Goal: Task Accomplishment & Management: Manage account settings

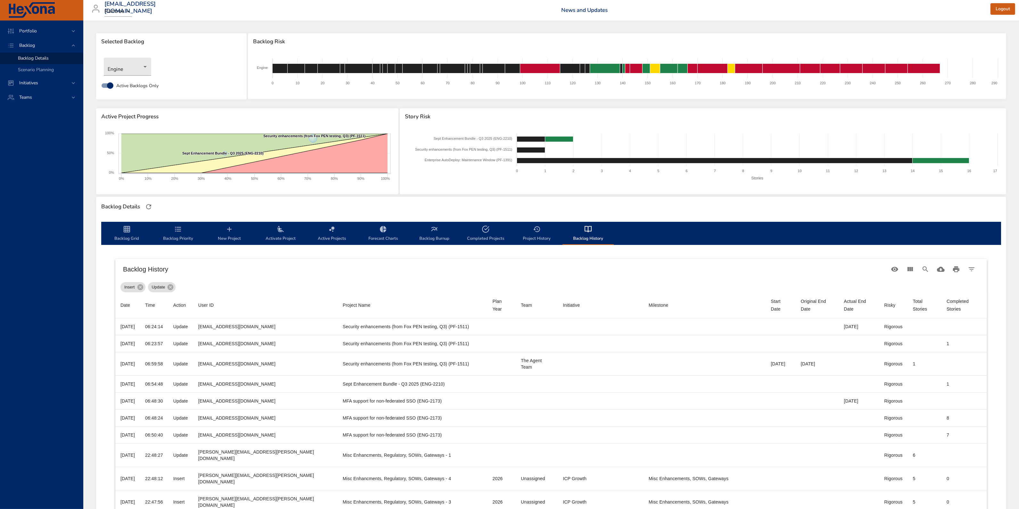
click at [123, 237] on span "Backlog Grid" at bounding box center [127, 233] width 44 height 17
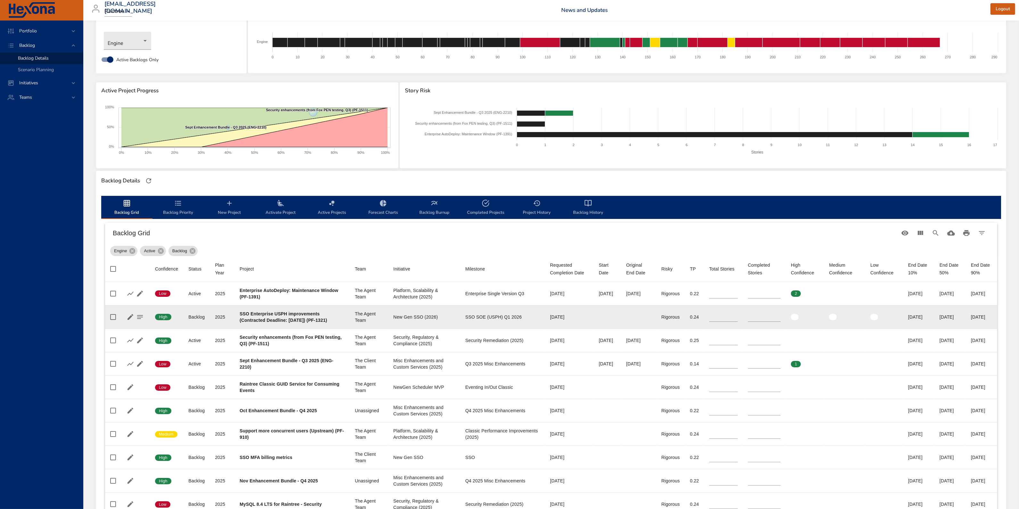
scroll to position [40, 0]
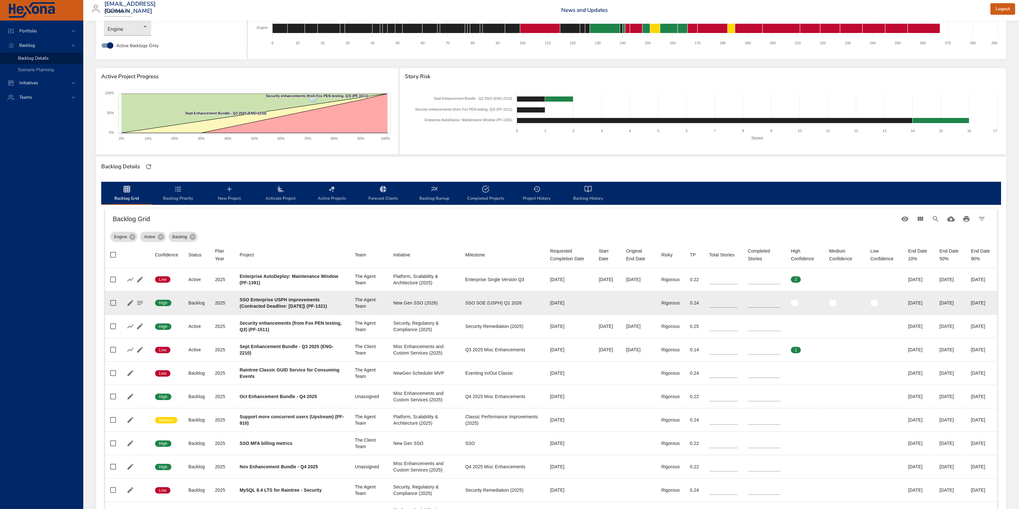
drag, startPoint x: 237, startPoint y: 298, endPoint x: 276, endPoint y: 315, distance: 42.3
click at [276, 314] on td "Project SSO Enterprise USPH improvements (Contracted Deadline: [DATE]) (PF-1321)" at bounding box center [291, 302] width 115 height 23
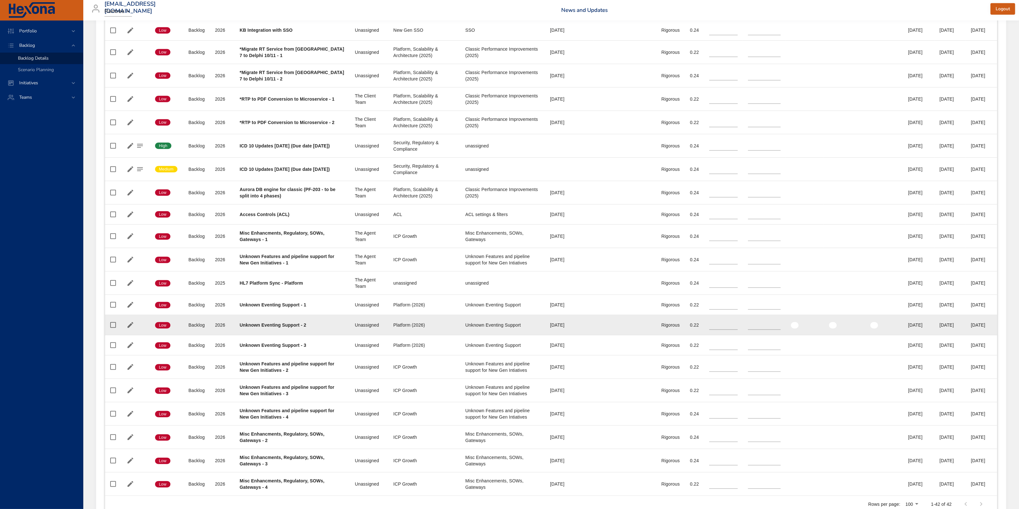
scroll to position [801, 0]
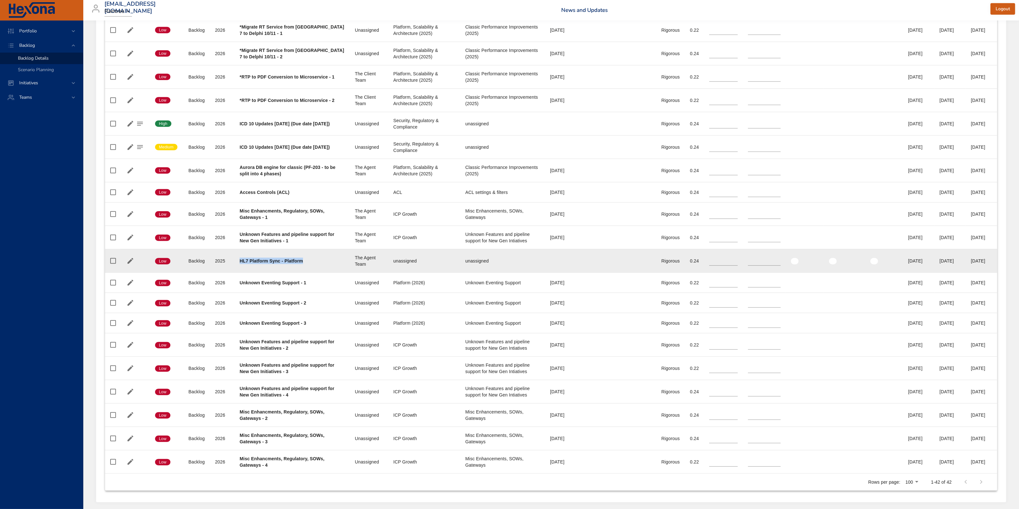
drag, startPoint x: 237, startPoint y: 271, endPoint x: 305, endPoint y: 277, distance: 68.2
click at [305, 272] on td "Project HL7 Platform Sync - Platform" at bounding box center [291, 260] width 115 height 23
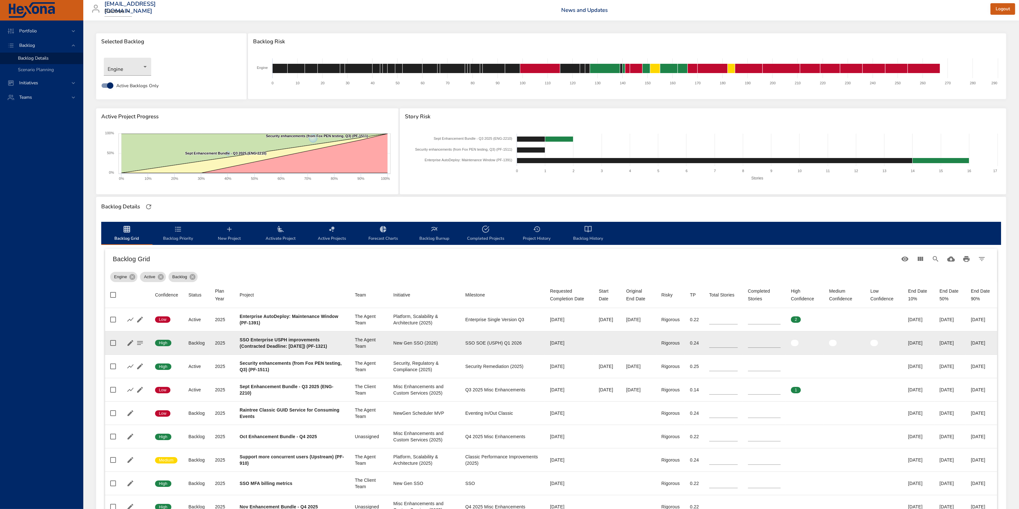
scroll to position [40, 0]
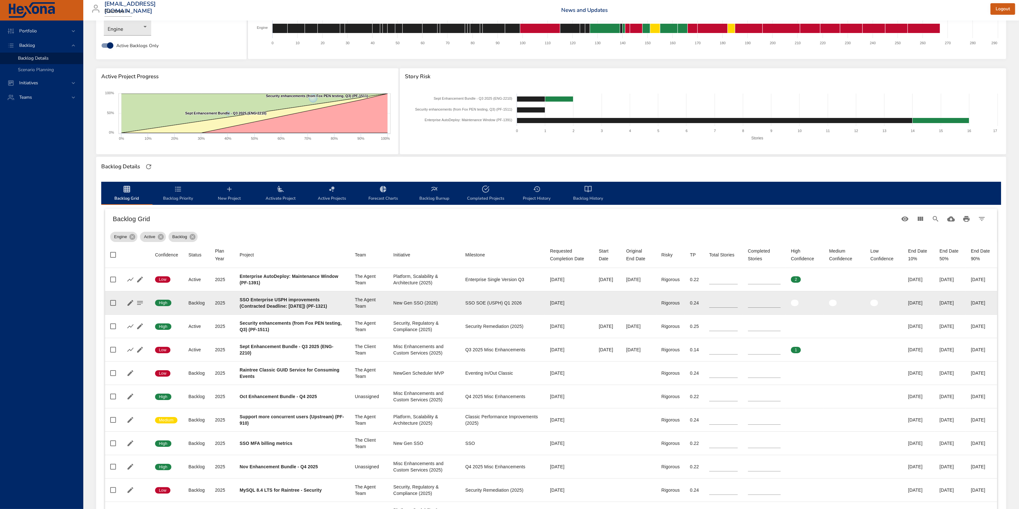
drag, startPoint x: 236, startPoint y: 299, endPoint x: 273, endPoint y: 313, distance: 39.7
click at [273, 313] on td "Project SSO Enterprise USPH improvements (Contracted Deadline: [DATE]) (PF-1321)" at bounding box center [291, 302] width 115 height 23
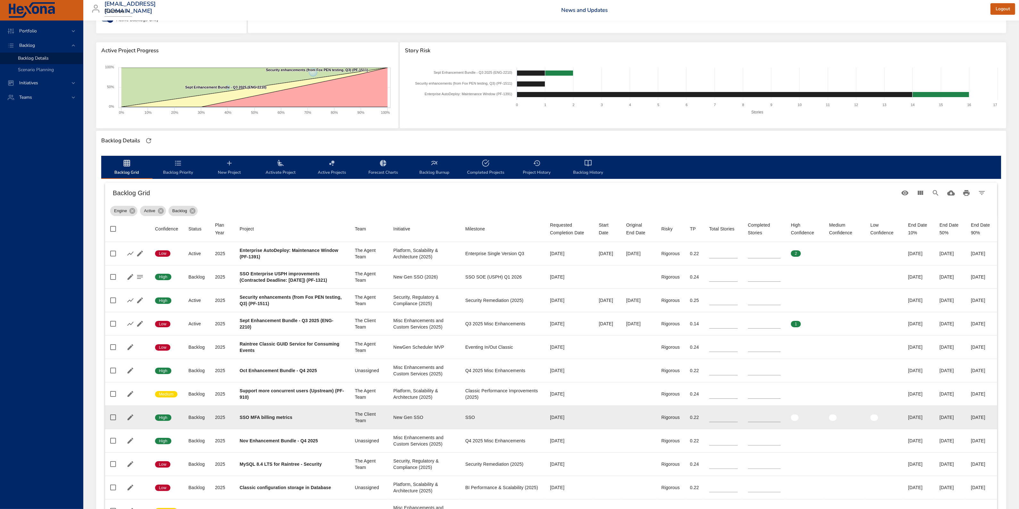
scroll to position [80, 0]
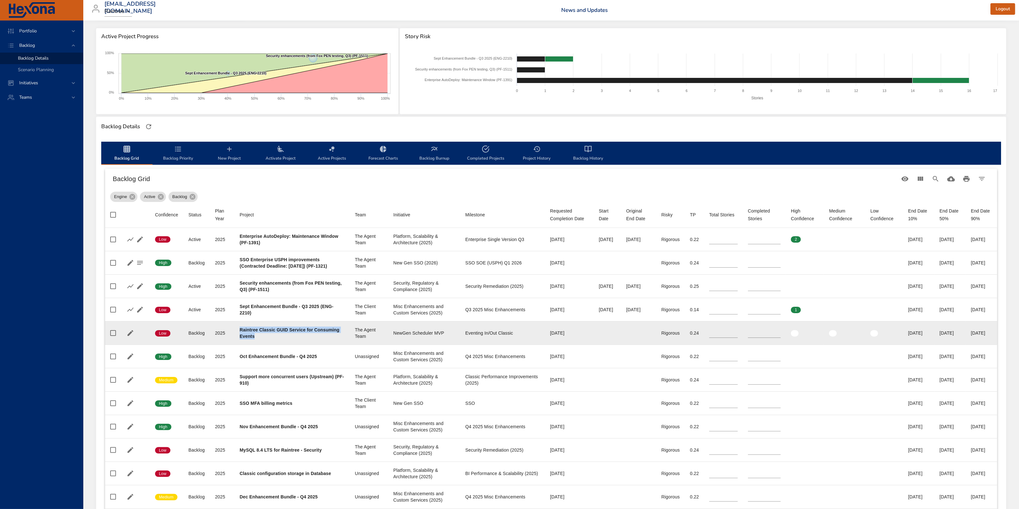
drag, startPoint x: 284, startPoint y: 343, endPoint x: 233, endPoint y: 336, distance: 51.4
click at [233, 336] on tr "Confidence Low Status Backlog Plan Year [DATE] Project Raintree Classic GUID Se…" at bounding box center [551, 332] width 892 height 23
click at [303, 339] on div "Raintree Classic GUID Service for Consuming Events" at bounding box center [292, 332] width 105 height 13
drag, startPoint x: 499, startPoint y: 340, endPoint x: 236, endPoint y: 335, distance: 263.3
click at [236, 335] on tr "Confidence Low Status Backlog Plan Year [DATE] Project Raintree Classic GUID Se…" at bounding box center [551, 332] width 892 height 23
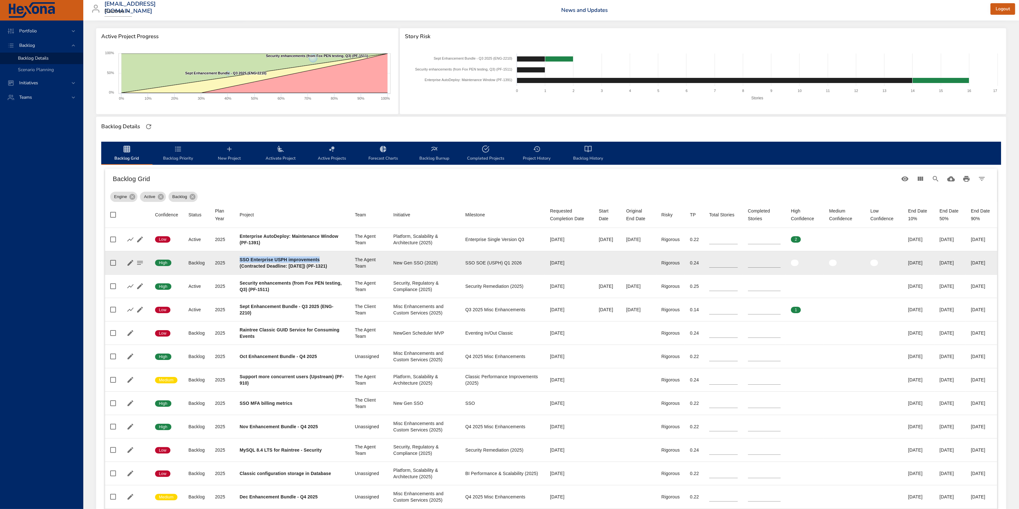
drag, startPoint x: 240, startPoint y: 260, endPoint x: 319, endPoint y: 260, distance: 79.4
click at [319, 260] on div "SSO Enterprise USPH improvements (Contracted Deadline: [DATE]) (PF-1321)" at bounding box center [292, 262] width 105 height 13
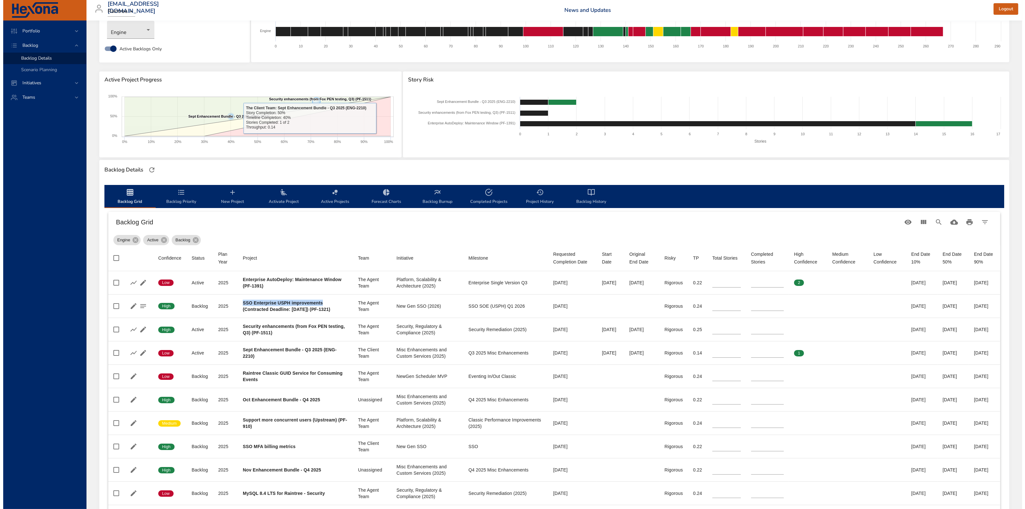
scroll to position [0, 0]
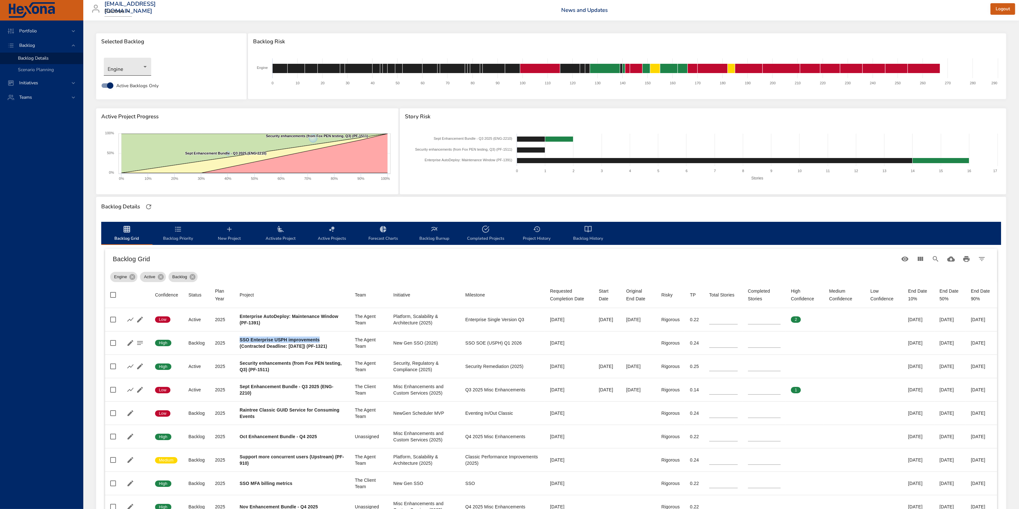
click at [126, 67] on body "Portfolio Backlog Backlog Details Scenario Planning Initiatives Teams [EMAIL_AD…" at bounding box center [509, 254] width 1019 height 509
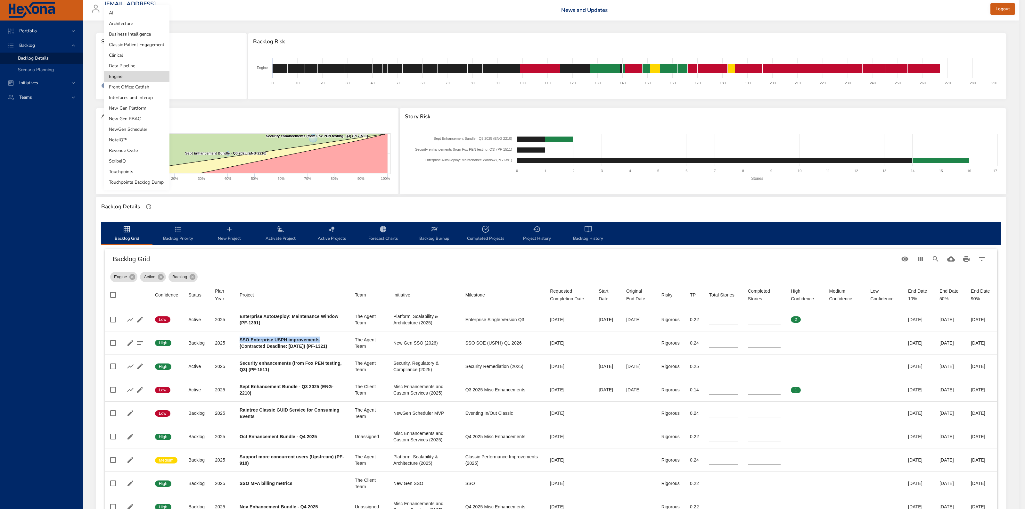
click at [133, 43] on li "Classic Patient Engagement" at bounding box center [137, 44] width 66 height 11
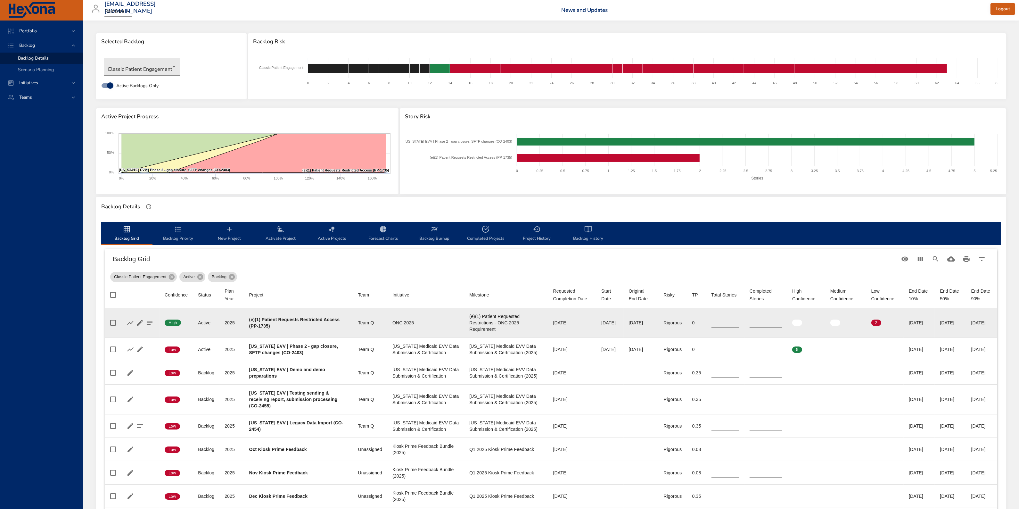
click at [762, 320] on input "*" at bounding box center [765, 323] width 32 height 10
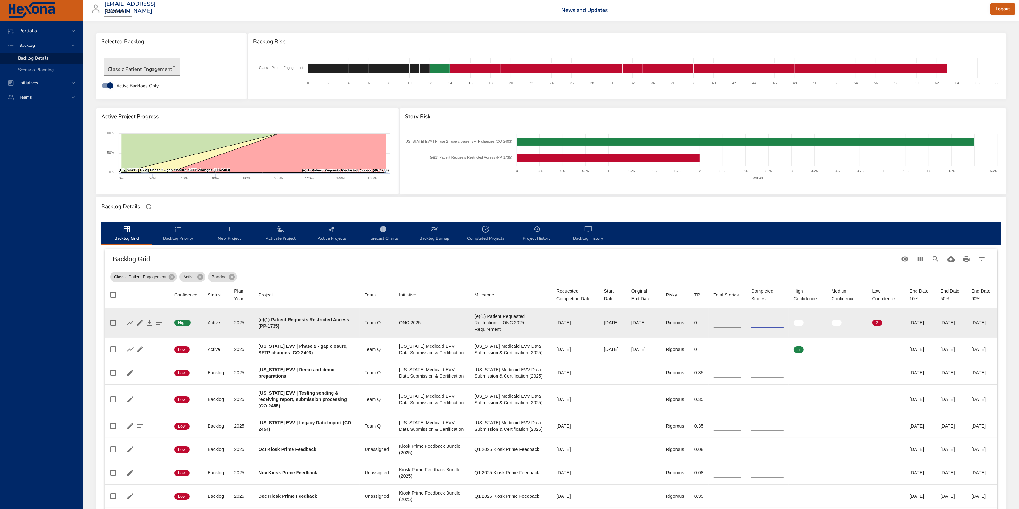
type input "*"
click at [762, 320] on input "*" at bounding box center [767, 323] width 32 height 10
click at [150, 322] on icon "button" at bounding box center [150, 323] width 6 height 6
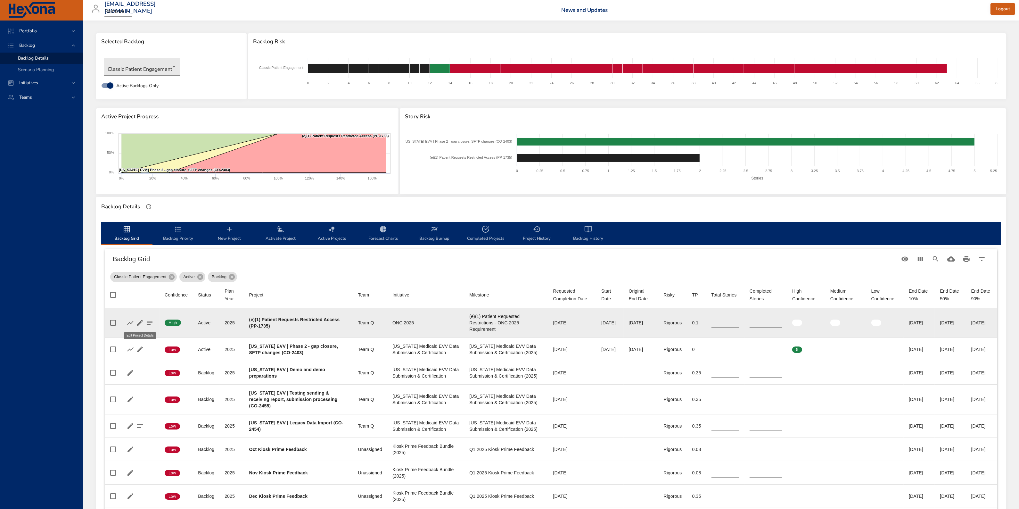
click at [140, 322] on icon "button" at bounding box center [140, 323] width 6 height 6
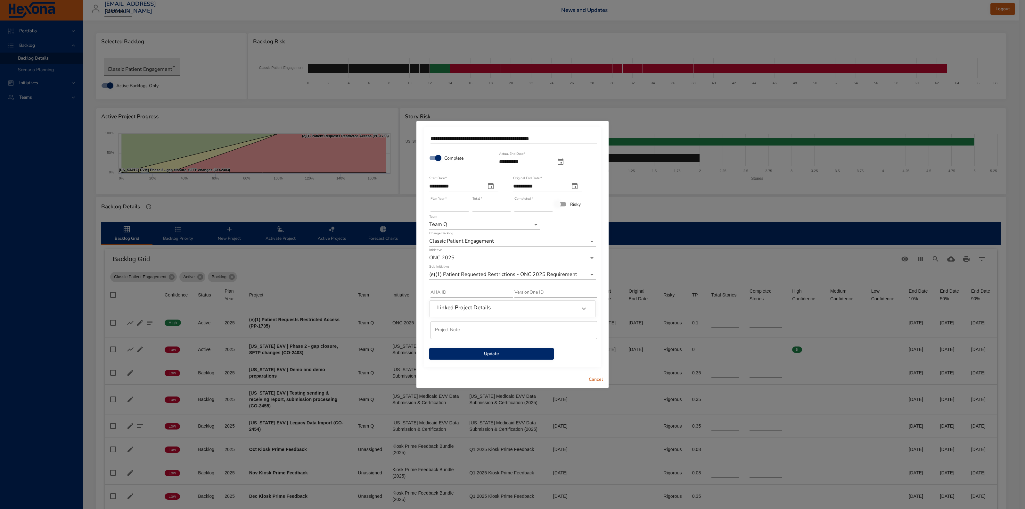
click at [505, 353] on span "Update" at bounding box center [491, 354] width 114 height 8
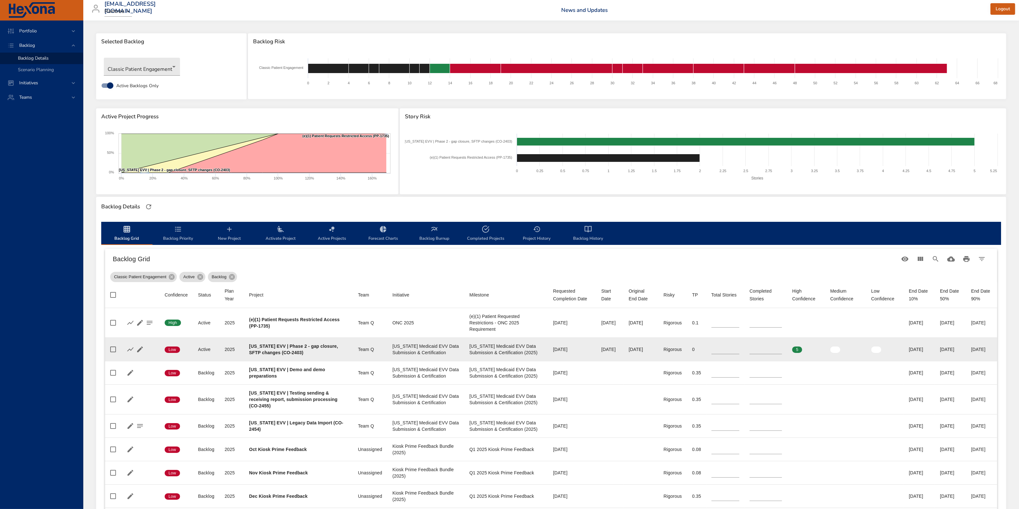
click at [762, 350] on input "*" at bounding box center [765, 349] width 32 height 10
type input "*"
click at [762, 349] on input "*" at bounding box center [765, 349] width 32 height 10
click at [152, 352] on icon "button" at bounding box center [150, 349] width 6 height 6
click at [148, 207] on icon "button" at bounding box center [149, 207] width 8 height 8
